Goal: Task Accomplishment & Management: Complete application form

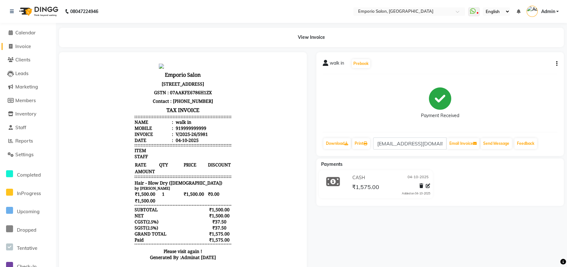
click at [31, 44] on span "Invoice" at bounding box center [23, 46] width 16 height 6
select select "service"
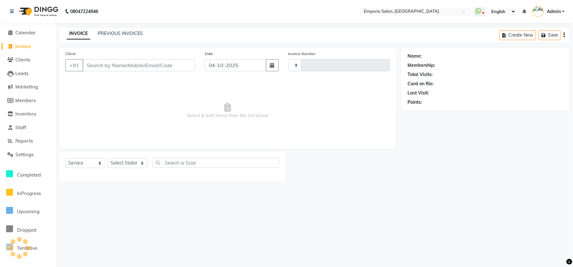
click at [115, 63] on input "Client" at bounding box center [139, 65] width 113 height 12
type input "9"
type input "5986"
select select "6332"
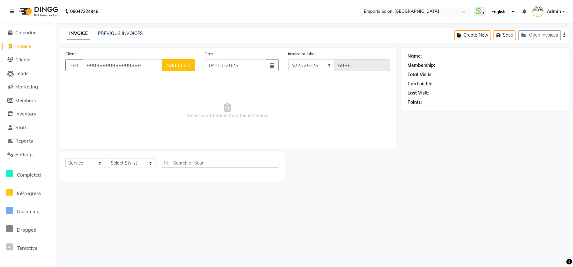
type input "99999999999999999"
select select "1: Object"
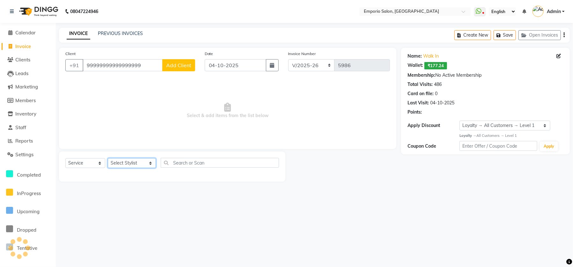
click at [132, 167] on select "Select Stylist [PERSON_NAME] beauty Archana [PERSON_NAME] [PERSON_NAME] [PERSON…" at bounding box center [132, 163] width 48 height 10
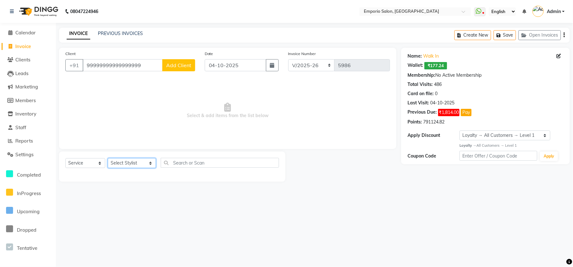
click at [128, 161] on select "Select Stylist [PERSON_NAME] beauty Archana [PERSON_NAME] [PERSON_NAME] [PERSON…" at bounding box center [132, 163] width 48 height 10
select select "47503"
click at [108, 158] on select "Select Stylist [PERSON_NAME] beauty Archana [PERSON_NAME] [PERSON_NAME] [PERSON…" at bounding box center [132, 163] width 48 height 10
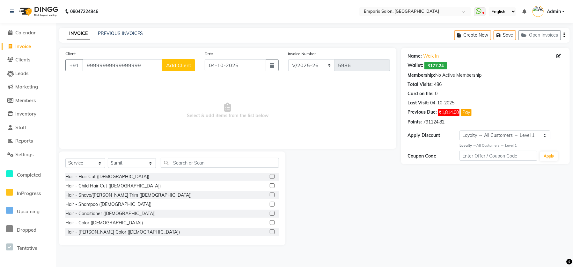
drag, startPoint x: 171, startPoint y: 157, endPoint x: 166, endPoint y: 159, distance: 6.0
click at [171, 157] on div "Select Service Product Membership Package Voucher Prepaid Gift Card Select Styl…" at bounding box center [172, 199] width 226 height 94
drag, startPoint x: 165, startPoint y: 159, endPoint x: 150, endPoint y: 161, distance: 14.8
click at [163, 159] on input "text" at bounding box center [220, 163] width 118 height 10
drag, startPoint x: 140, startPoint y: 162, endPoint x: 151, endPoint y: 160, distance: 11.0
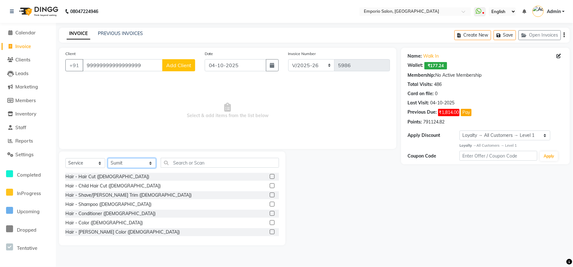
click at [151, 160] on div "Select Service Product Membership Package Voucher Prepaid Gift Card Select Styl…" at bounding box center [172, 165] width 214 height 15
drag, startPoint x: 158, startPoint y: 159, endPoint x: 163, endPoint y: 161, distance: 4.9
click at [161, 159] on input "text" at bounding box center [220, 163] width 118 height 10
click at [163, 161] on input "text" at bounding box center [220, 163] width 118 height 10
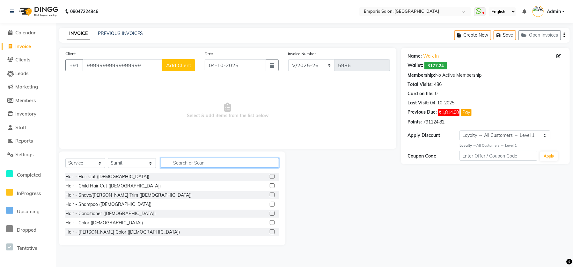
click at [163, 161] on input "text" at bounding box center [220, 163] width 118 height 10
click at [161, 160] on input "text" at bounding box center [220, 163] width 118 height 10
drag, startPoint x: 89, startPoint y: 162, endPoint x: 86, endPoint y: 167, distance: 5.7
click at [88, 162] on select "Select Service Product Membership Package Voucher Prepaid Gift Card" at bounding box center [85, 163] width 40 height 10
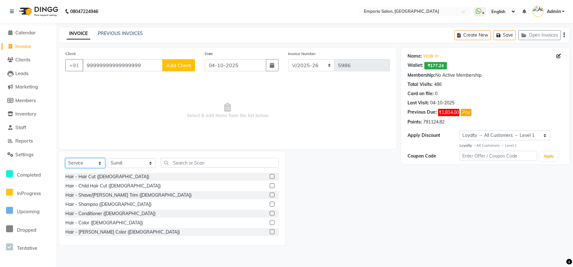
select select "product"
click at [65, 158] on select "Select Service Product Membership Package Voucher Prepaid Gift Card" at bounding box center [85, 163] width 40 height 10
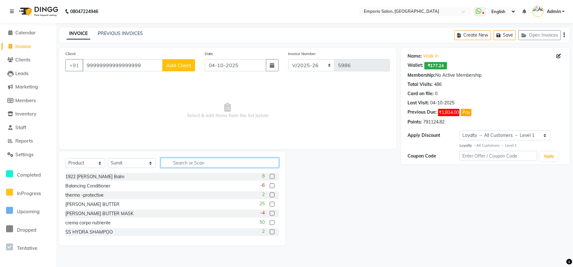
click at [163, 160] on input "text" at bounding box center [220, 163] width 118 height 10
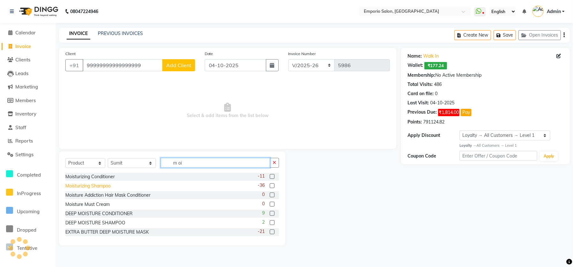
type input "m oi"
click at [74, 187] on div "Moisturizing Shampoo" at bounding box center [87, 186] width 45 height 7
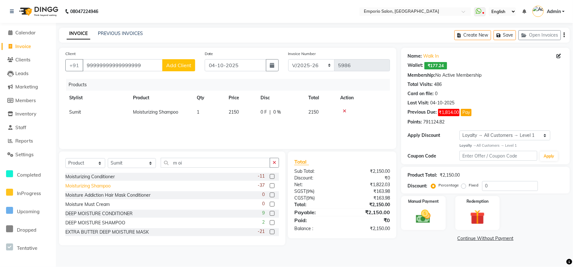
click at [76, 185] on div "Moisturizing Shampoo" at bounding box center [87, 186] width 45 height 7
checkbox input "false"
drag, startPoint x: 227, startPoint y: 126, endPoint x: 234, endPoint y: 126, distance: 6.7
click at [234, 126] on td "2150" at bounding box center [241, 127] width 32 height 14
select select "47503"
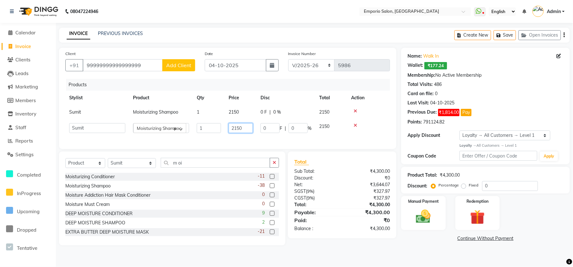
click at [239, 126] on input "2150" at bounding box center [241, 128] width 24 height 10
click at [242, 126] on input "2150" at bounding box center [241, 128] width 24 height 10
type input "2"
type input "2700"
click at [209, 127] on td "1" at bounding box center [209, 127] width 32 height 14
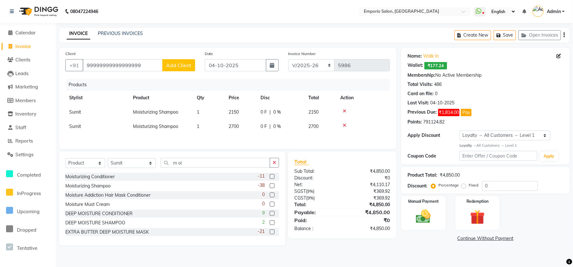
select select "47503"
click at [209, 127] on input "1" at bounding box center [209, 128] width 24 height 10
type input "2"
click at [343, 103] on tr "Stylist Product Qty Price Disc Total Action" at bounding box center [227, 98] width 324 height 14
click at [343, 111] on icon at bounding box center [345, 111] width 4 height 4
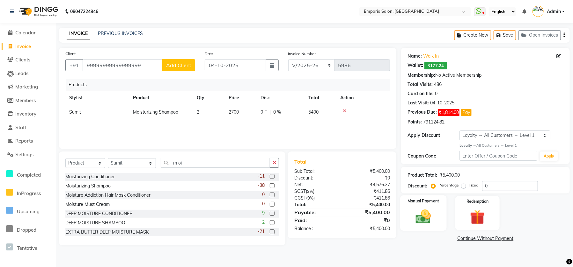
click at [430, 219] on img at bounding box center [423, 217] width 25 height 18
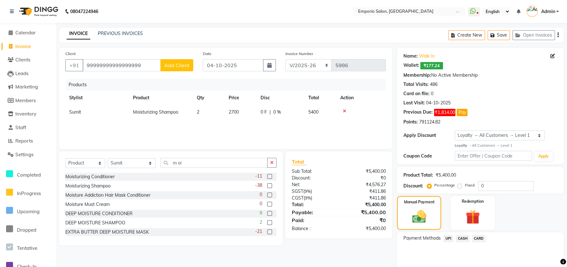
click at [474, 238] on span "CARD" at bounding box center [479, 238] width 14 height 7
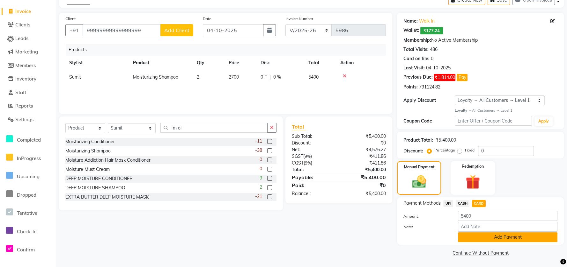
click at [460, 238] on button "Add Payment" at bounding box center [507, 238] width 99 height 10
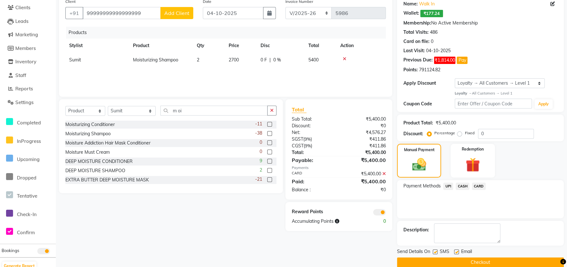
scroll to position [62, 0]
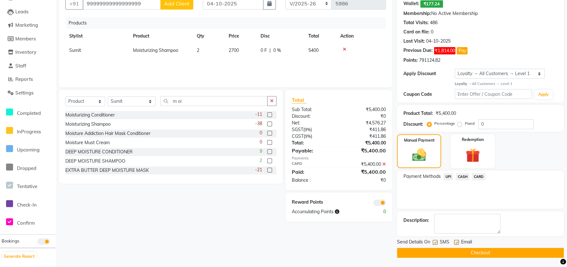
click at [477, 251] on button "Checkout" at bounding box center [480, 253] width 167 height 10
